Goal: Information Seeking & Learning: Stay updated

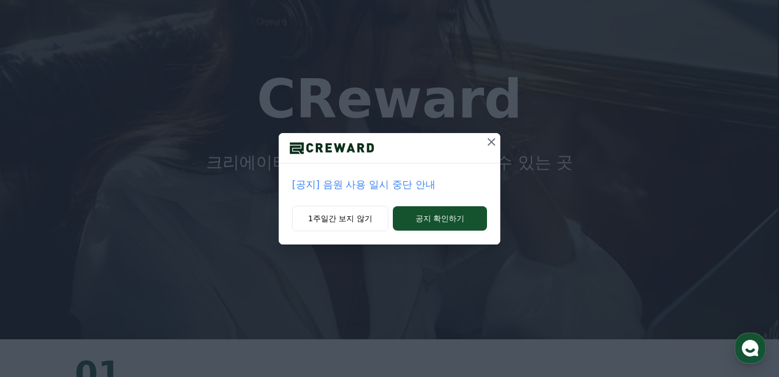
scroll to position [55, 0]
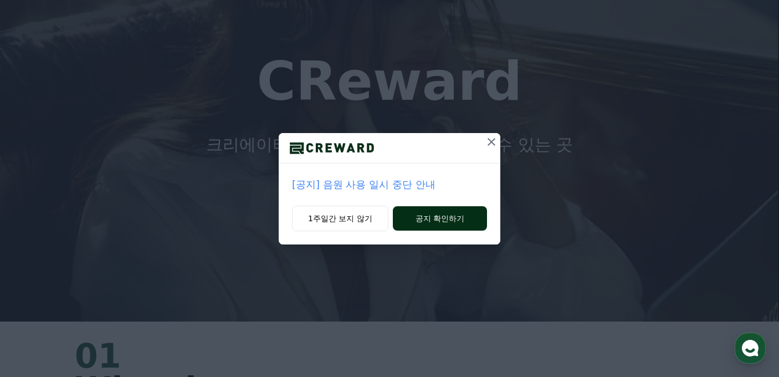
click at [460, 217] on button "공지 확인하기" at bounding box center [440, 218] width 94 height 24
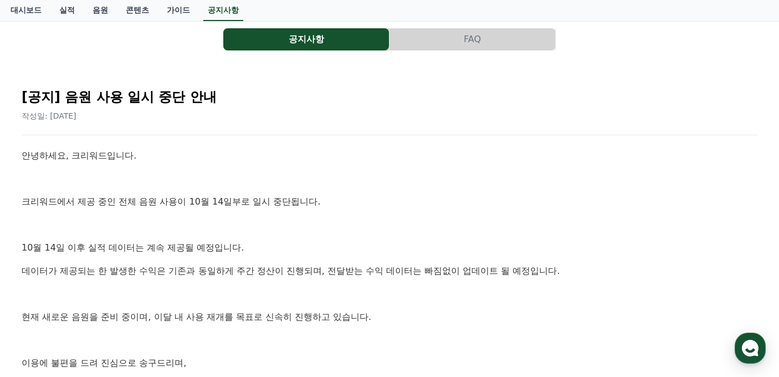
scroll to position [65, 0]
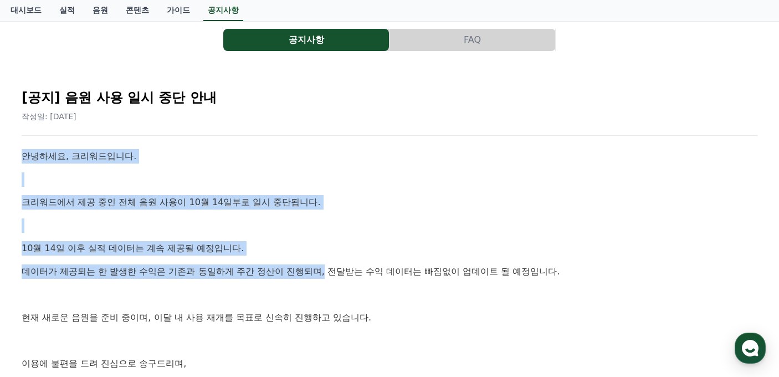
drag, startPoint x: 17, startPoint y: 151, endPoint x: 328, endPoint y: 275, distance: 335.2
click at [328, 275] on div "[공지] 음원 사용 일시 중단 안내 작성일: [DATE] 안녕하세요, 크리워드입니다. 크리워드에서 제공 중인 전체 음원 사용이 10월 14일부…" at bounding box center [389, 288] width 749 height 430
click at [328, 275] on p "데이터가 제공되는 한 발생한 수익은 기존과 동일하게 주간 정산이 진행되며, 전달받는 수익 데이터는 빠짐없이 업데이트 될 예정입니다." at bounding box center [390, 271] width 736 height 14
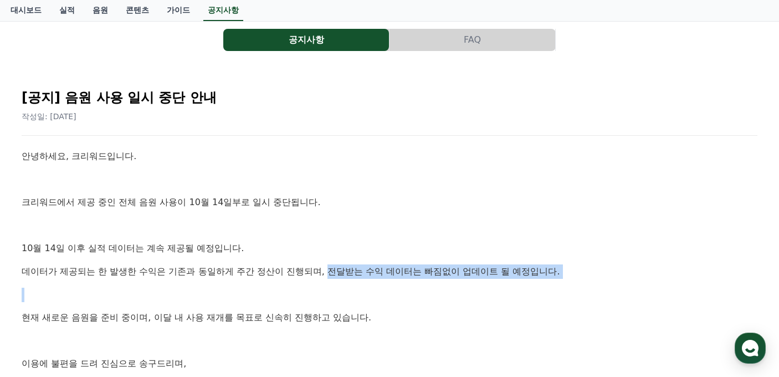
drag, startPoint x: 328, startPoint y: 275, endPoint x: 586, endPoint y: 262, distance: 258.1
click at [586, 262] on div "안녕하세요, 크리워드입니다. 크리워드에서 제공 중인 전체 음원 사용이 10월 14일부로 일시 중단됩니다. [DATE] 이후 실적 데이터는 계속…" at bounding box center [390, 306] width 736 height 314
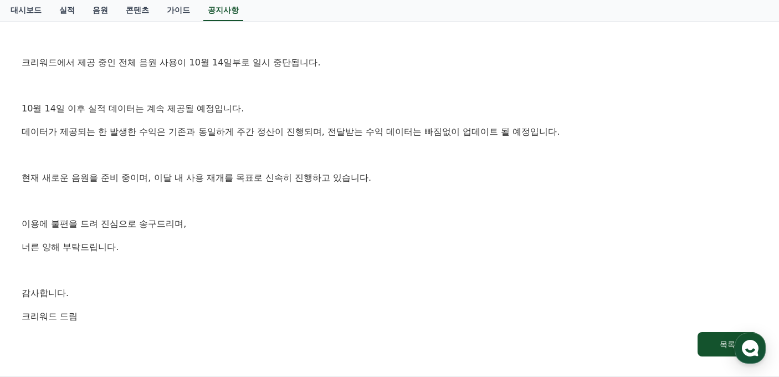
scroll to position [0, 0]
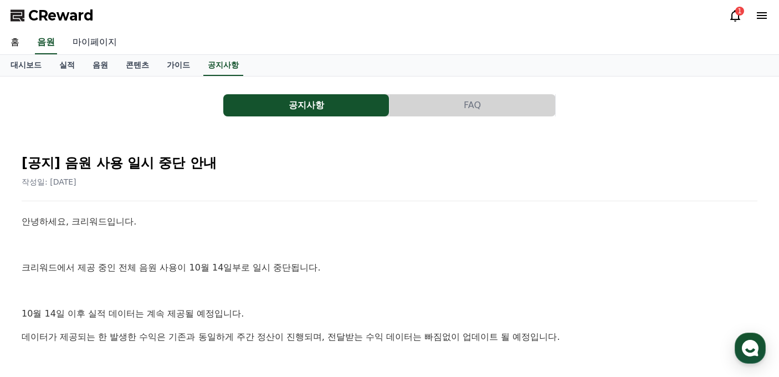
click at [105, 47] on link "마이페이지" at bounding box center [95, 42] width 62 height 23
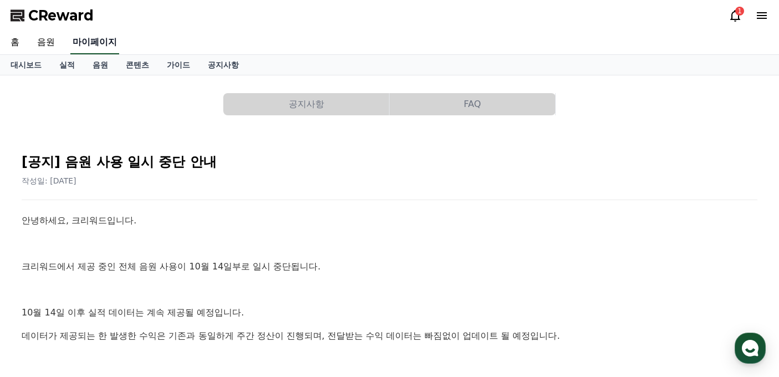
select select "**********"
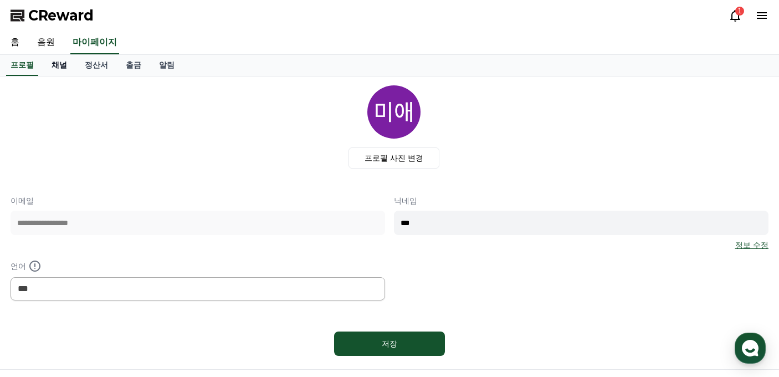
click at [62, 68] on link "채널" at bounding box center [59, 65] width 33 height 21
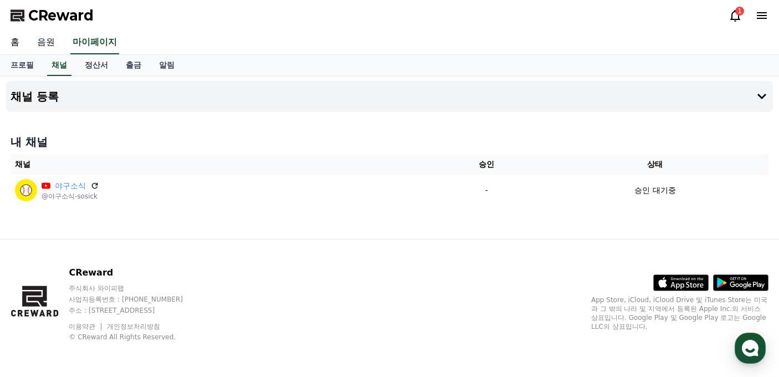
click at [54, 45] on link "음원" at bounding box center [45, 42] width 35 height 23
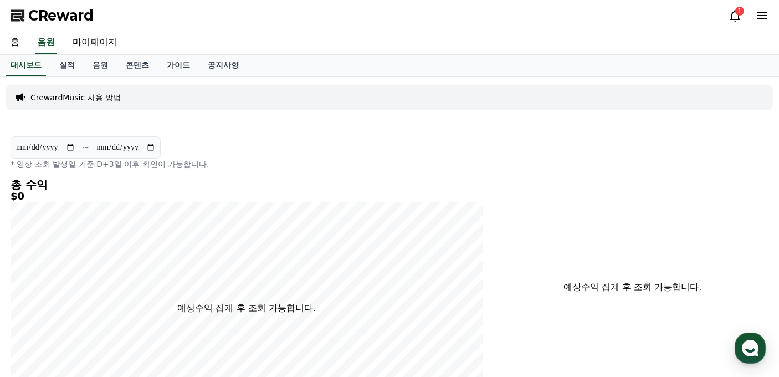
click at [22, 43] on link "홈" at bounding box center [15, 42] width 27 height 23
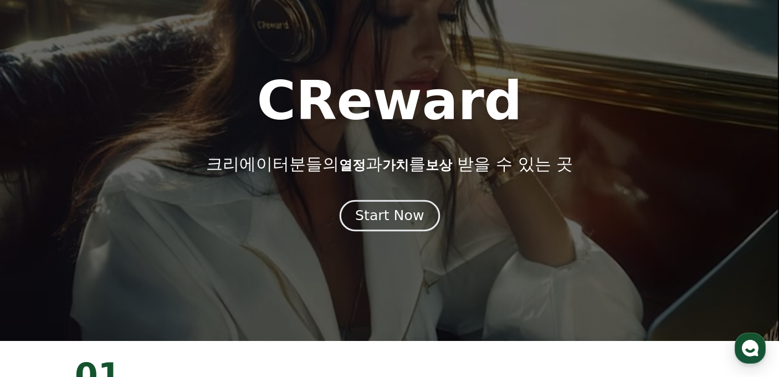
scroll to position [55, 0]
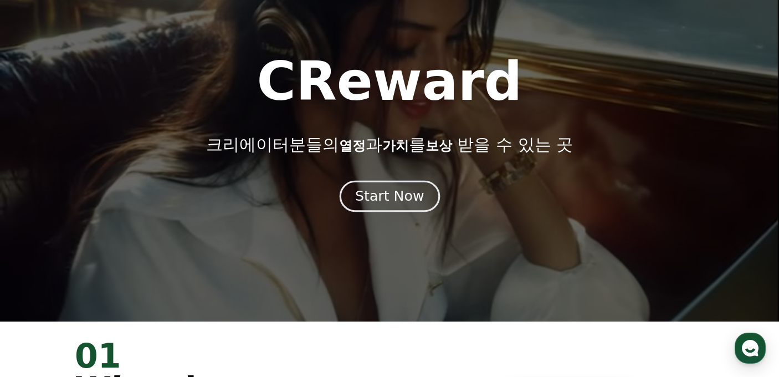
click at [430, 208] on button "Start Now" at bounding box center [389, 197] width 100 height 32
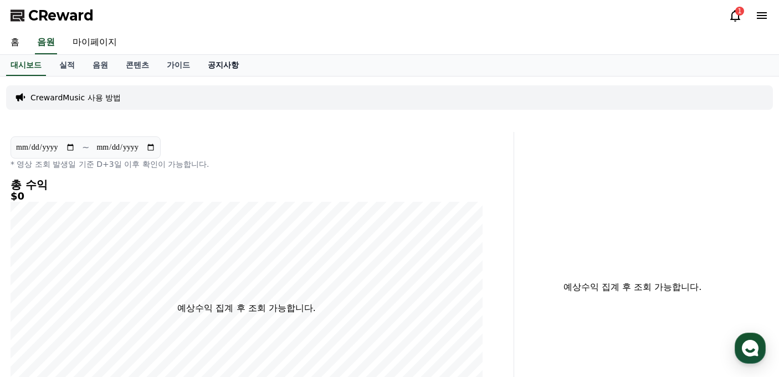
click at [221, 66] on link "공지사항" at bounding box center [223, 65] width 49 height 21
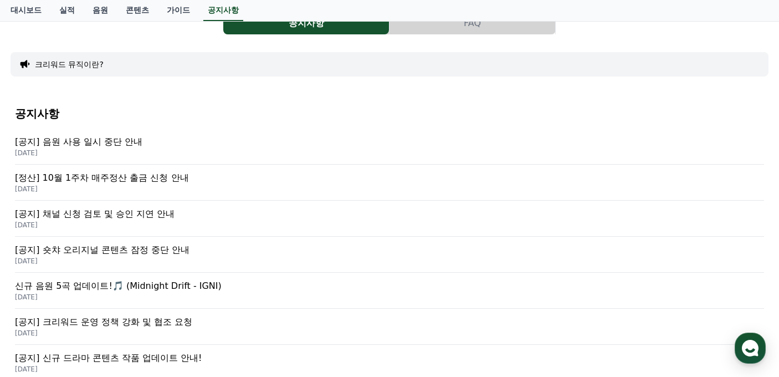
scroll to position [111, 0]
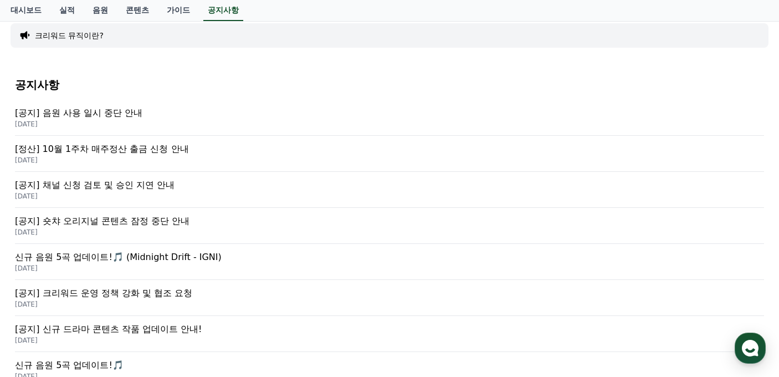
click at [128, 119] on p "[공지] 음원 사용 일시 중단 안내" at bounding box center [389, 112] width 749 height 13
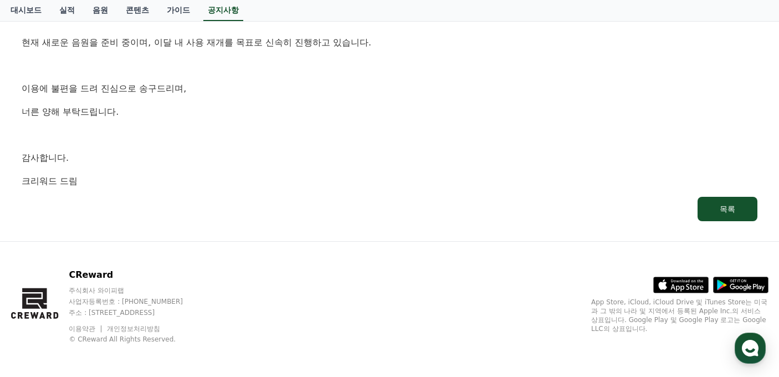
scroll to position [343, 0]
